Goal: Check status

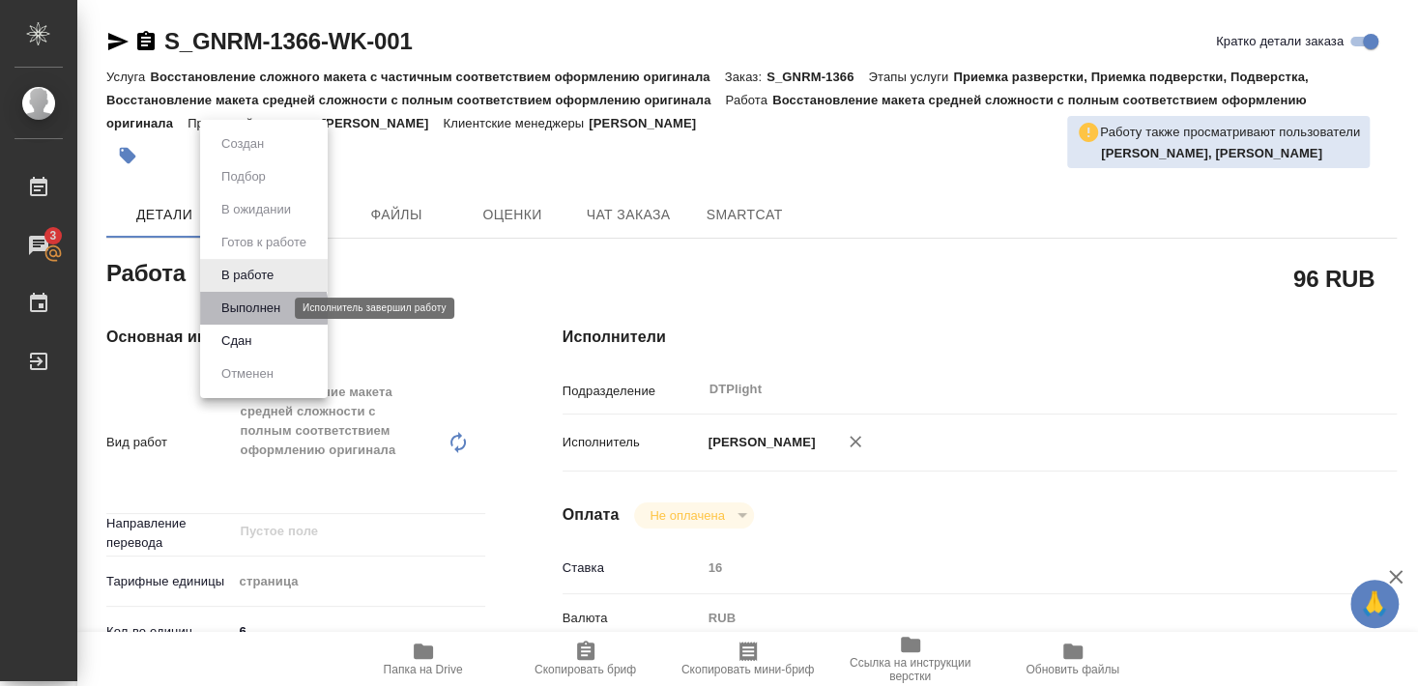
click at [244, 310] on button "Выполнен" at bounding box center [251, 308] width 71 height 21
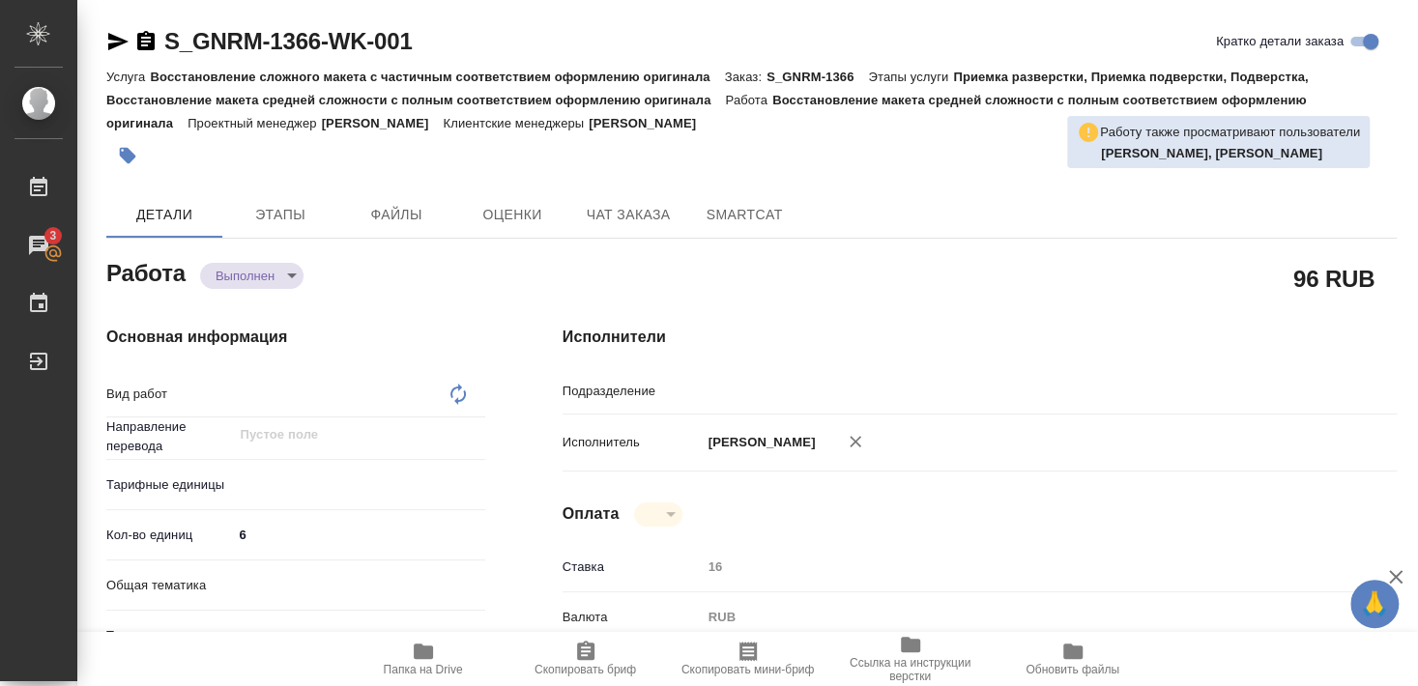
type textarea "x"
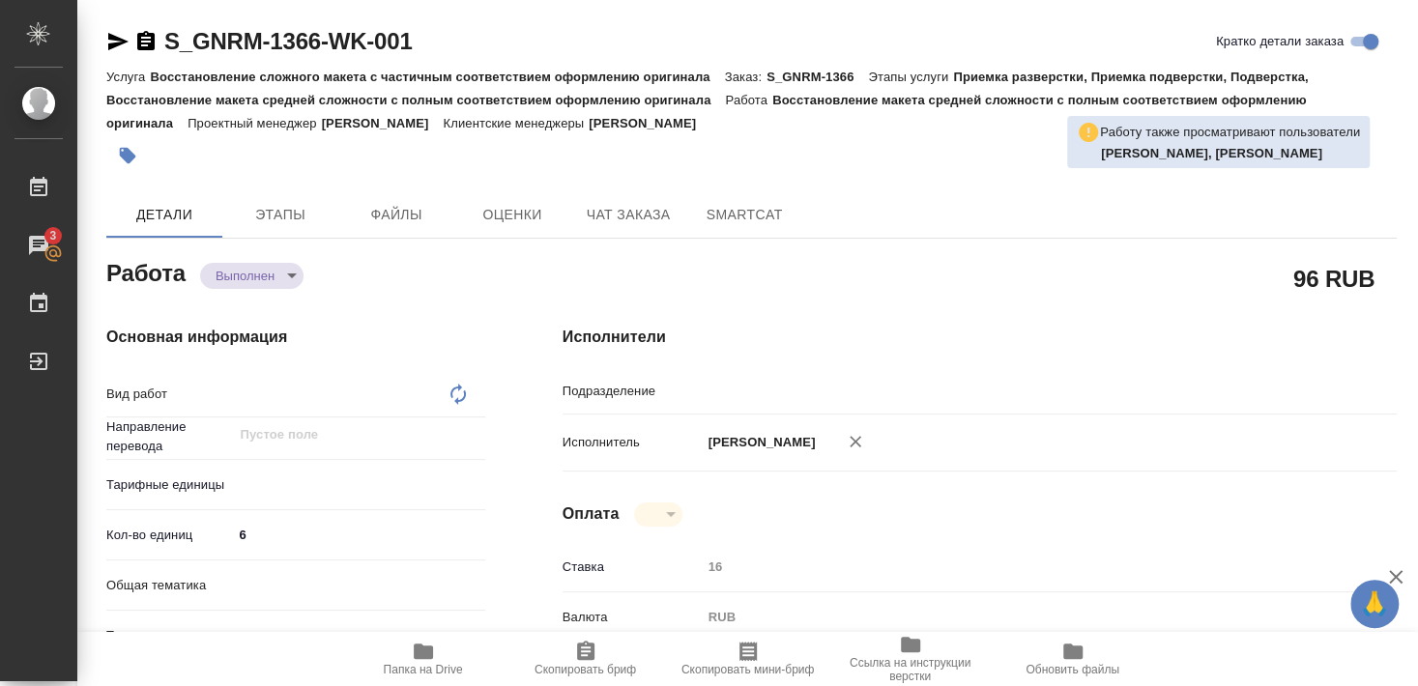
type textarea "x"
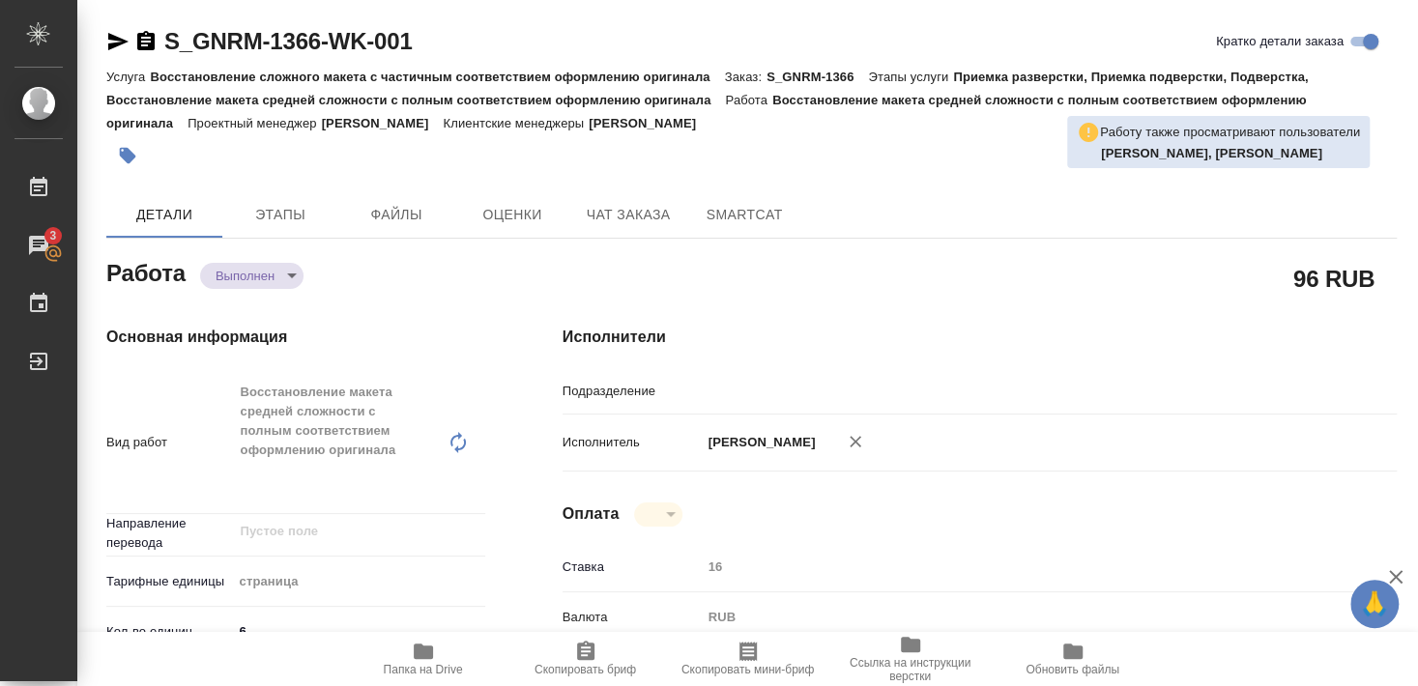
type textarea "Восстановление макета средней сложности с полным соответствием оформлению ориги…"
type textarea "x"
type input "DTPlight"
type textarea "x"
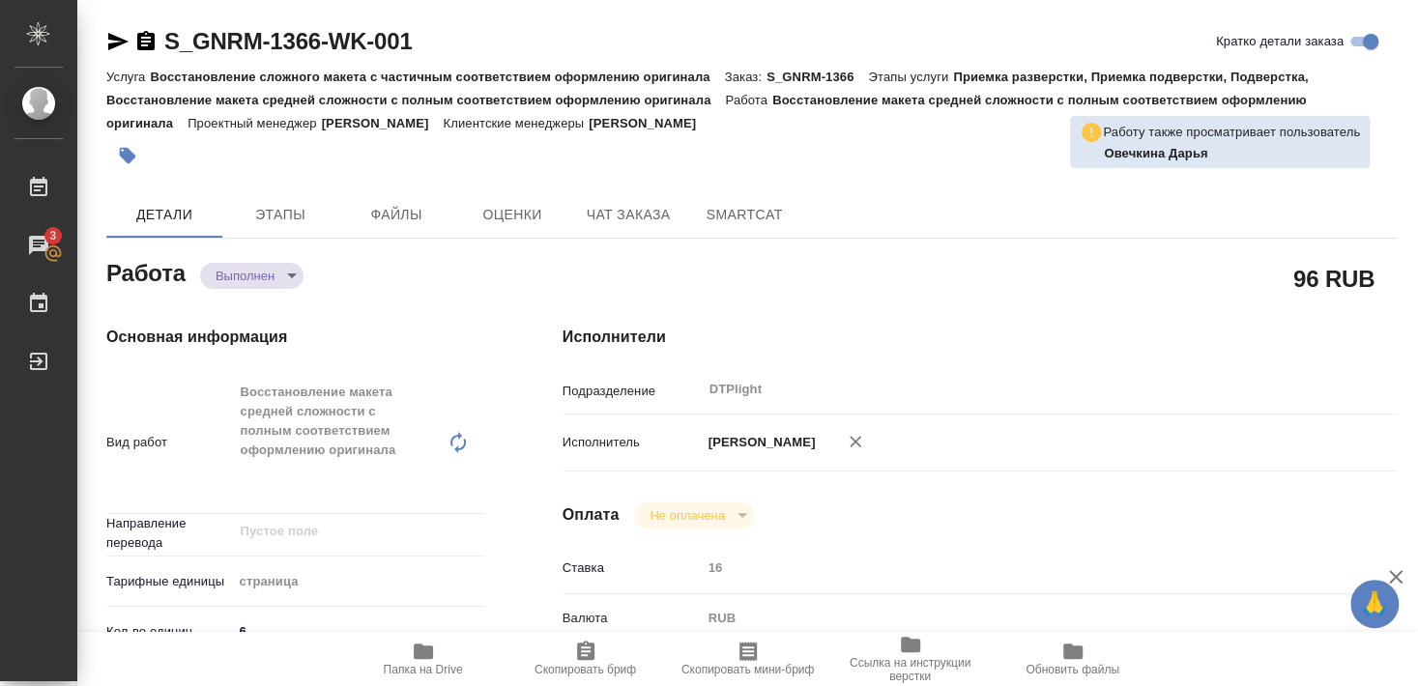
type textarea "x"
